Goal: Task Accomplishment & Management: Manage account settings

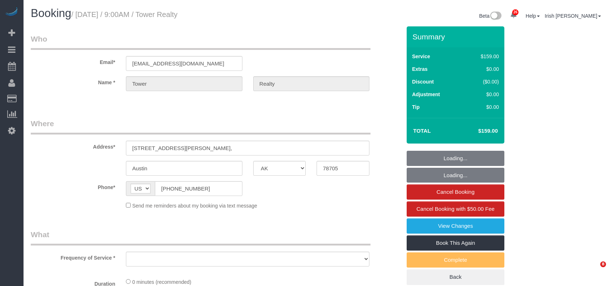
select select "[GEOGRAPHIC_DATA]"
select select "object:15322"
select select "3"
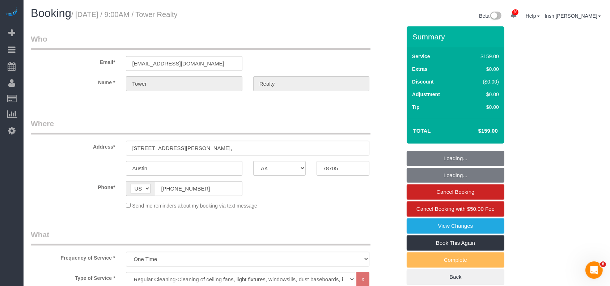
select select "object:15381"
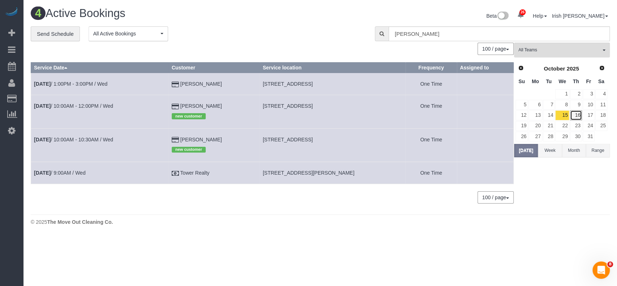
click at [579, 114] on link "16" at bounding box center [576, 115] width 12 height 10
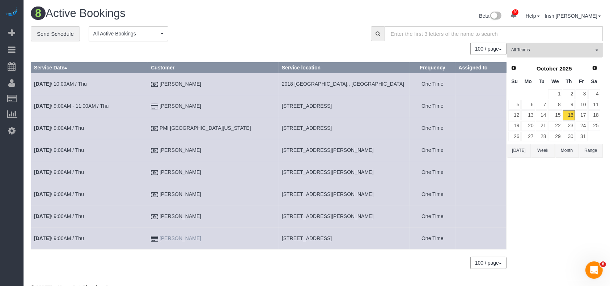
drag, startPoint x: 221, startPoint y: 239, endPoint x: 180, endPoint y: 239, distance: 40.9
click at [180, 239] on td "[PERSON_NAME]" at bounding box center [213, 239] width 131 height 22
copy link "[PERSON_NAME]"
click at [72, 236] on link "[DATE] 9:00AM / Thu" at bounding box center [59, 238] width 50 height 6
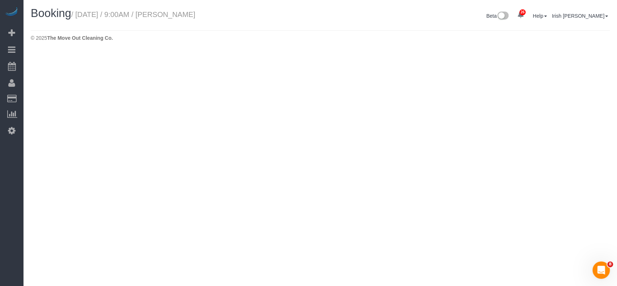
select select "[GEOGRAPHIC_DATA]"
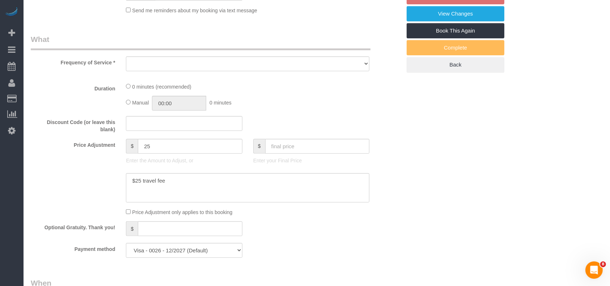
select select "string:fspay-d3c5f6ae-d7b1-482c-abe3-248a2df7181b"
select select "object:15983"
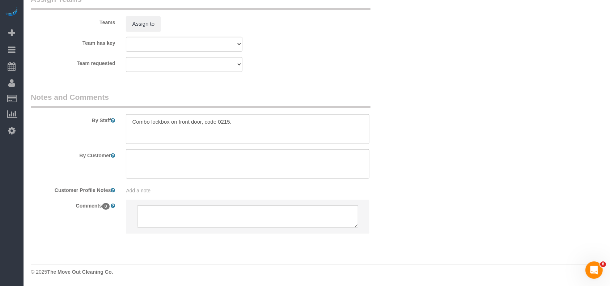
select select "3"
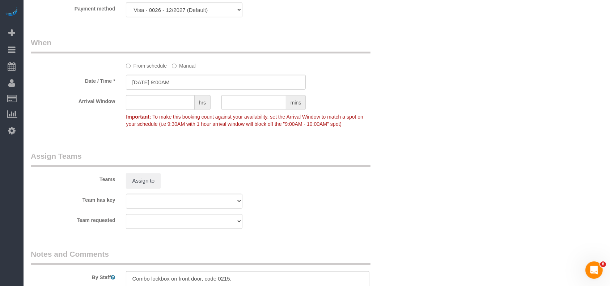
scroll to position [778, 0]
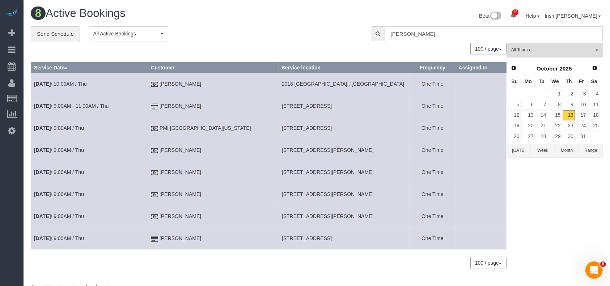
drag, startPoint x: 182, startPoint y: 106, endPoint x: 174, endPoint y: 106, distance: 8.0
click at [174, 106] on td "[PERSON_NAME]" at bounding box center [213, 106] width 131 height 22
